Goal: Information Seeking & Learning: Learn about a topic

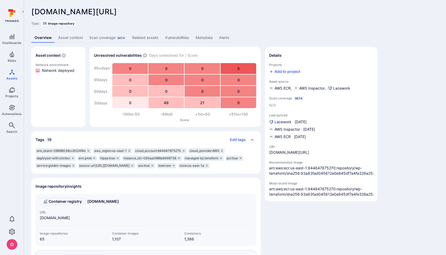
click at [155, 39] on link "Related assets" at bounding box center [145, 38] width 33 height 10
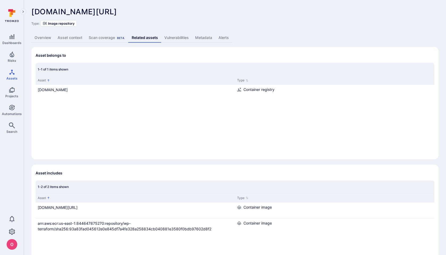
click at [47, 39] on link "Overview" at bounding box center [42, 38] width 23 height 10
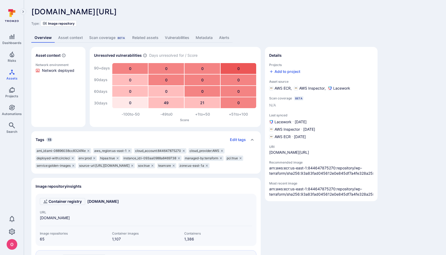
click at [151, 40] on link "Related assets" at bounding box center [145, 38] width 33 height 10
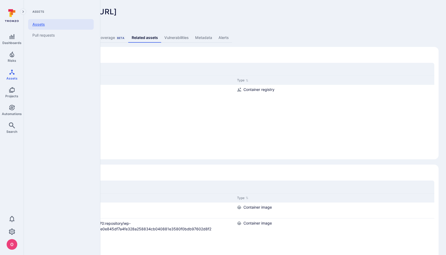
click at [43, 25] on link "Assets" at bounding box center [61, 24] width 66 height 11
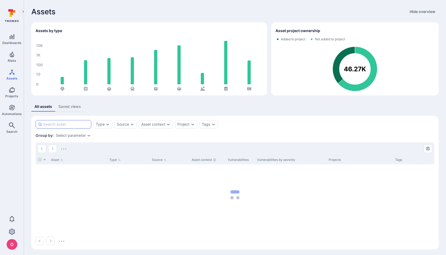
click at [80, 125] on input at bounding box center [66, 124] width 46 height 5
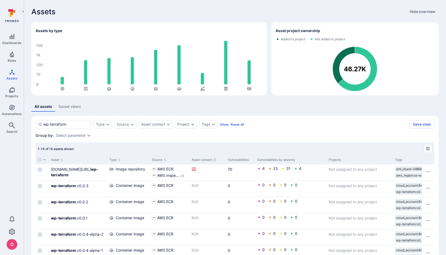
scroll to position [17, 0]
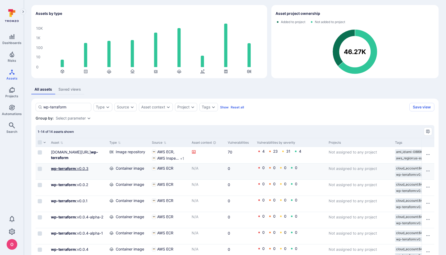
type input "wp-terraform"
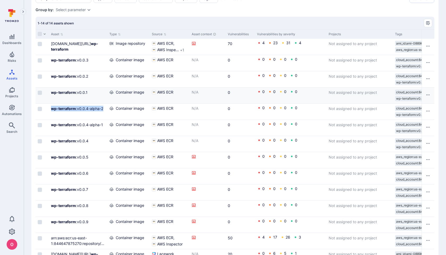
scroll to position [148, 0]
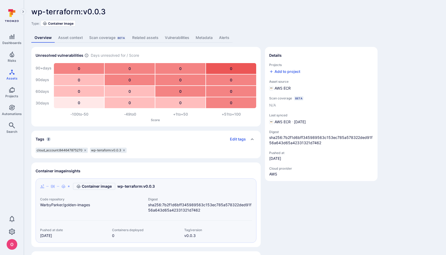
click at [136, 36] on link "Related assets" at bounding box center [145, 38] width 33 height 10
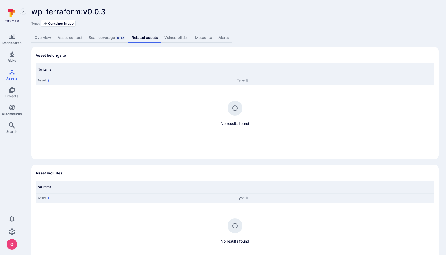
click at [46, 39] on link "Overview" at bounding box center [42, 38] width 23 height 10
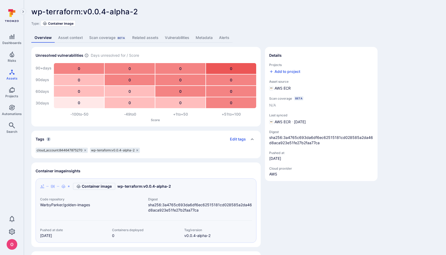
click at [145, 39] on link "Related assets" at bounding box center [145, 38] width 33 height 10
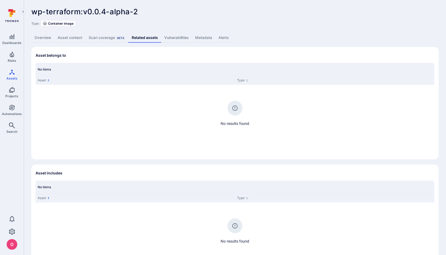
click at [38, 38] on link "Overview" at bounding box center [42, 38] width 23 height 10
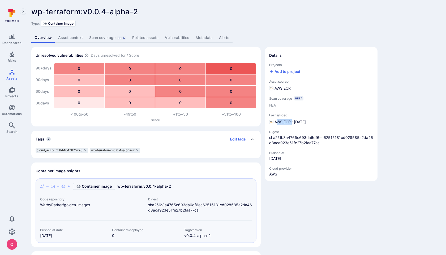
drag, startPoint x: 292, startPoint y: 122, endPoint x: 275, endPoint y: 123, distance: 16.2
click at [275, 123] on div "AWS ECR · Sep 15, 2025" at bounding box center [321, 121] width 104 height 5
copy span "WS ECR"
click at [146, 40] on link "Related assets" at bounding box center [145, 38] width 33 height 10
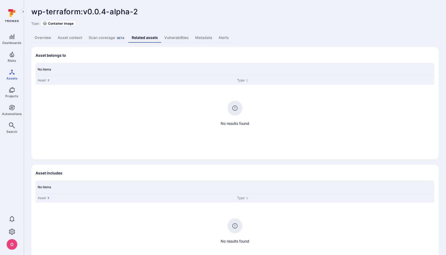
click at [47, 38] on link "Overview" at bounding box center [42, 38] width 23 height 10
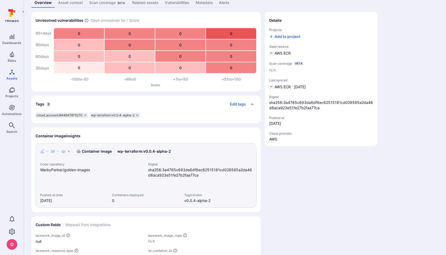
scroll to position [30, 0]
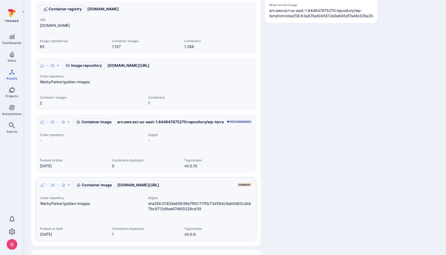
scroll to position [186, 0]
